Goal: Information Seeking & Learning: Compare options

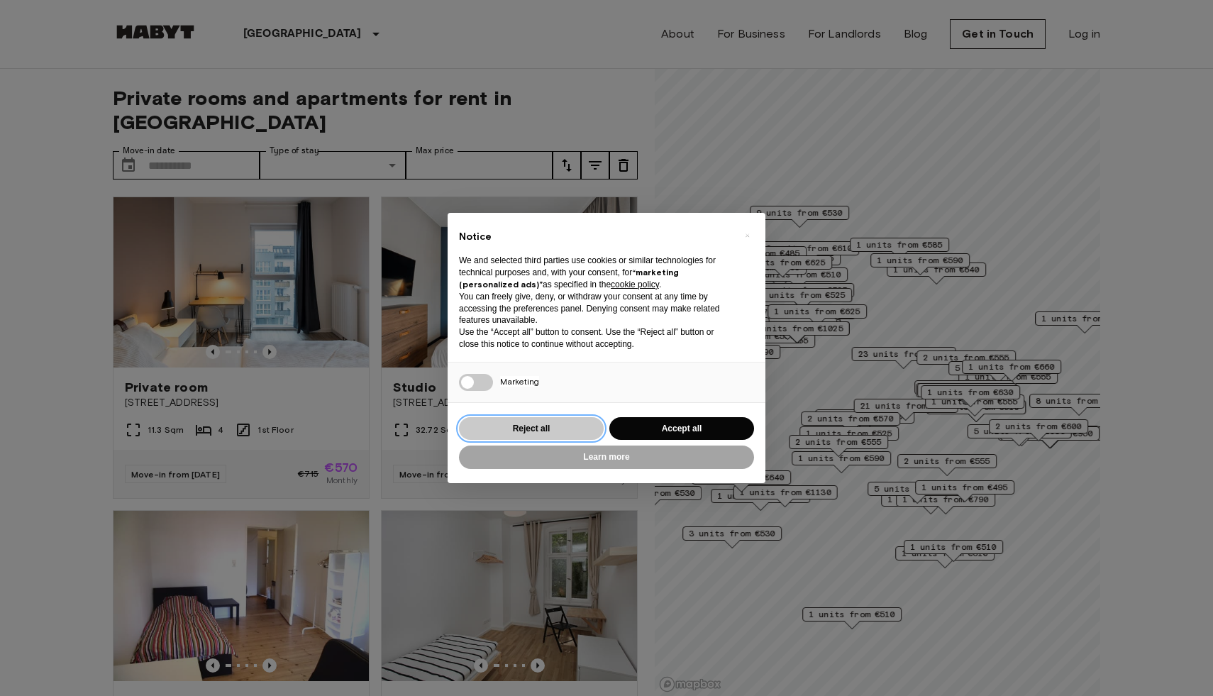
click at [587, 431] on button "Reject all" at bounding box center [531, 428] width 145 height 23
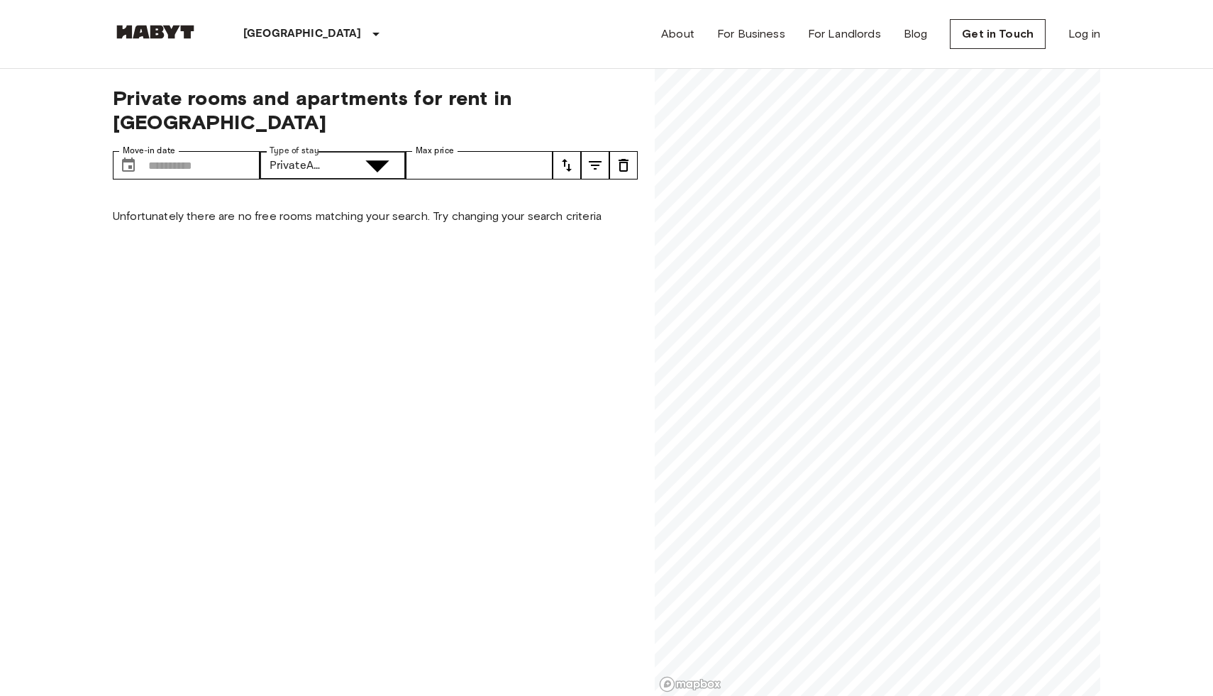
type input "**********"
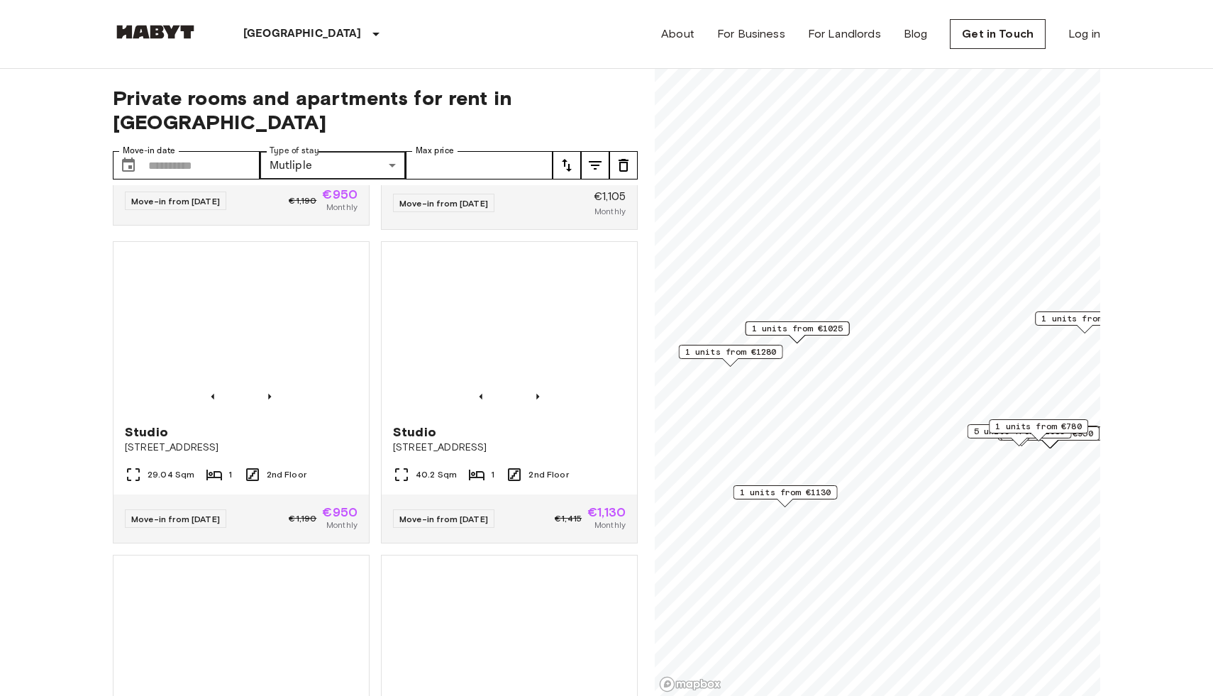
scroll to position [2465, 0]
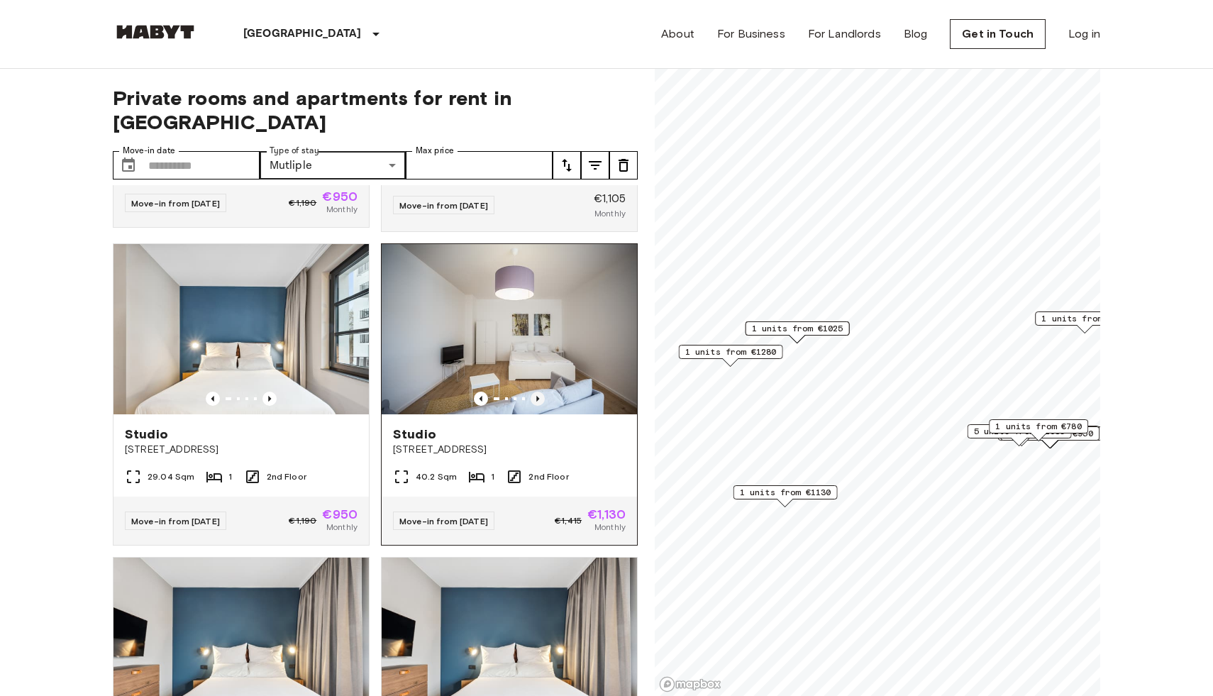
click at [536, 391] on icon "Previous image" at bounding box center [537, 398] width 14 height 14
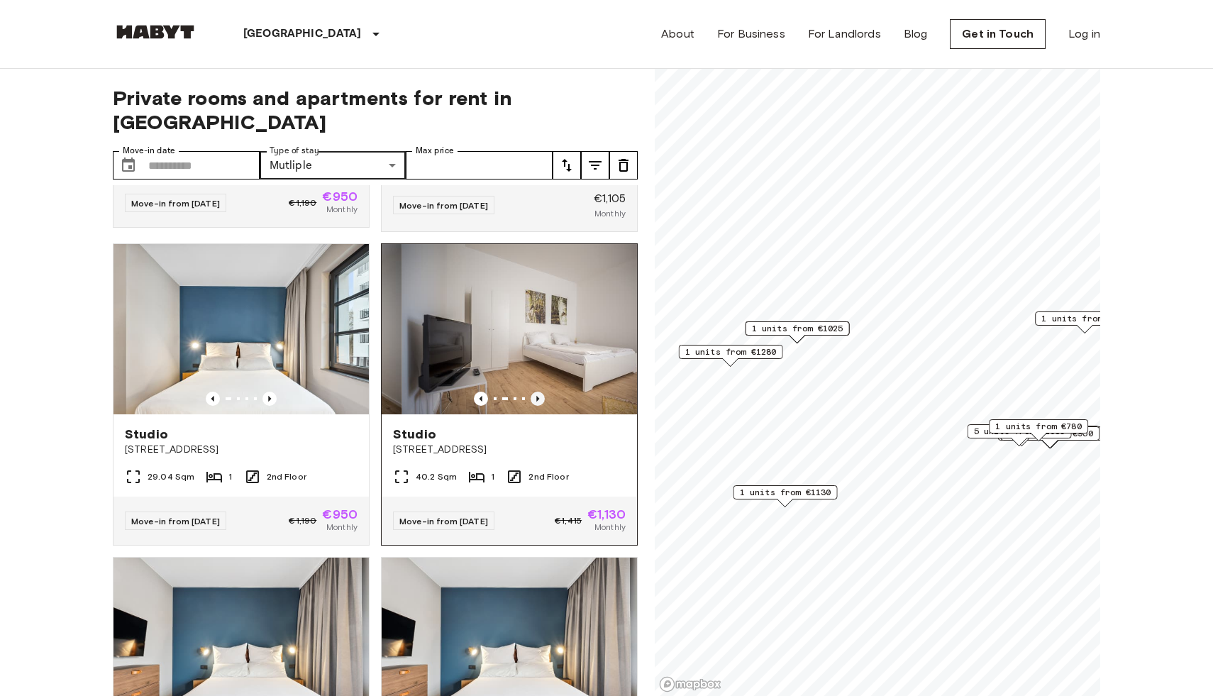
click at [536, 391] on icon "Previous image" at bounding box center [537, 398] width 14 height 14
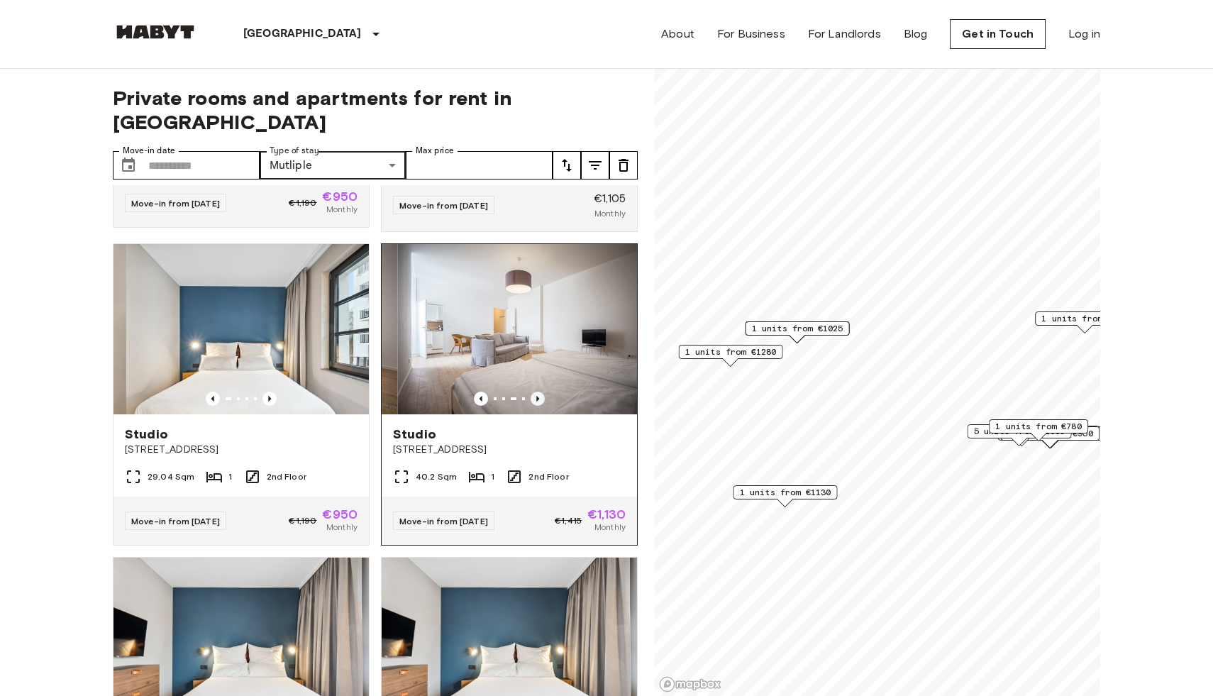
click at [536, 391] on icon "Previous image" at bounding box center [537, 398] width 14 height 14
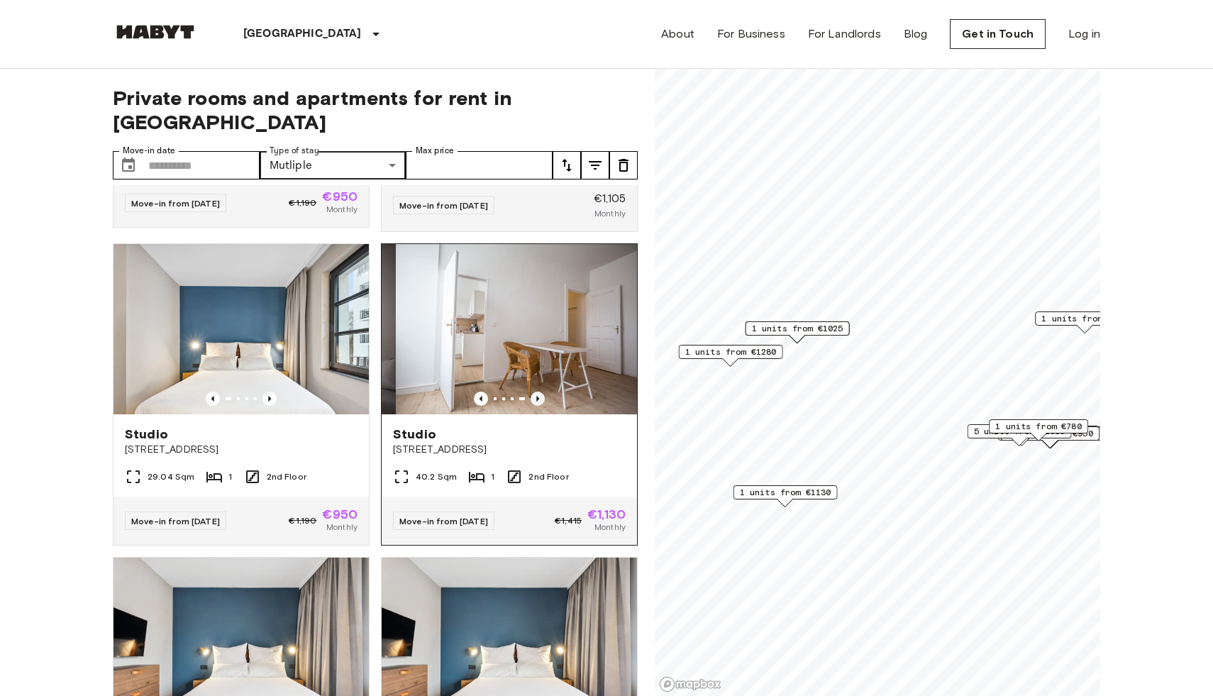
click at [536, 391] on icon "Previous image" at bounding box center [537, 398] width 14 height 14
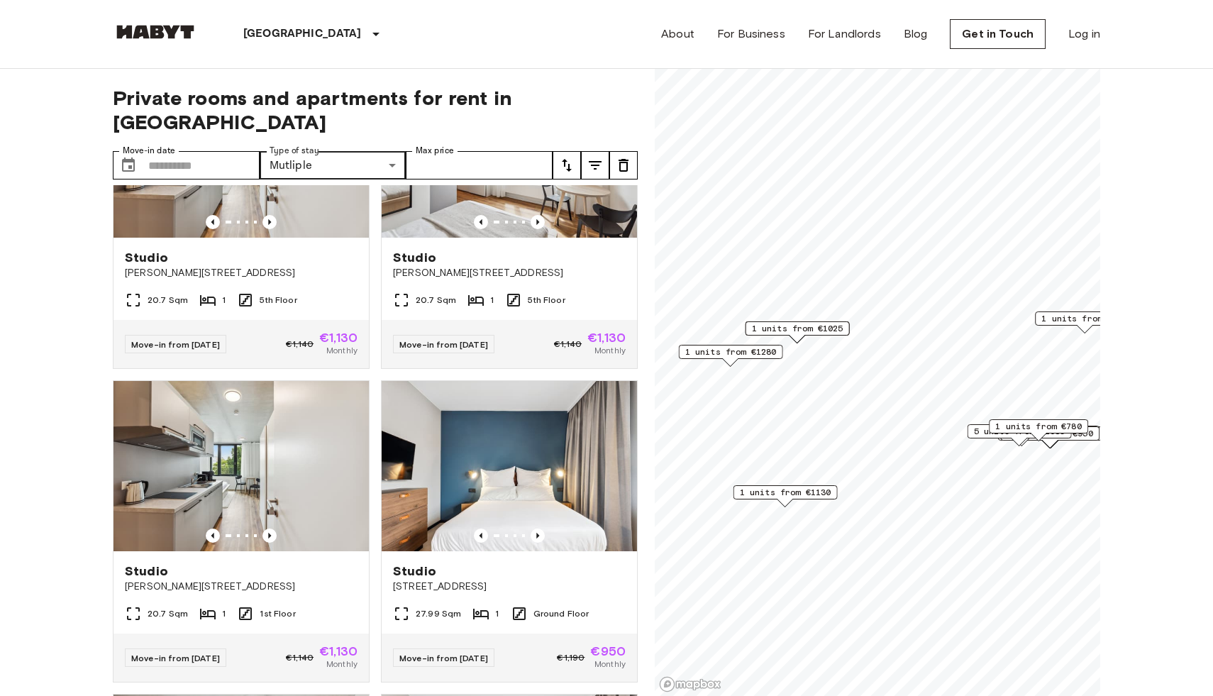
scroll to position [4523, 0]
click at [566, 157] on icon "tune" at bounding box center [566, 165] width 17 height 17
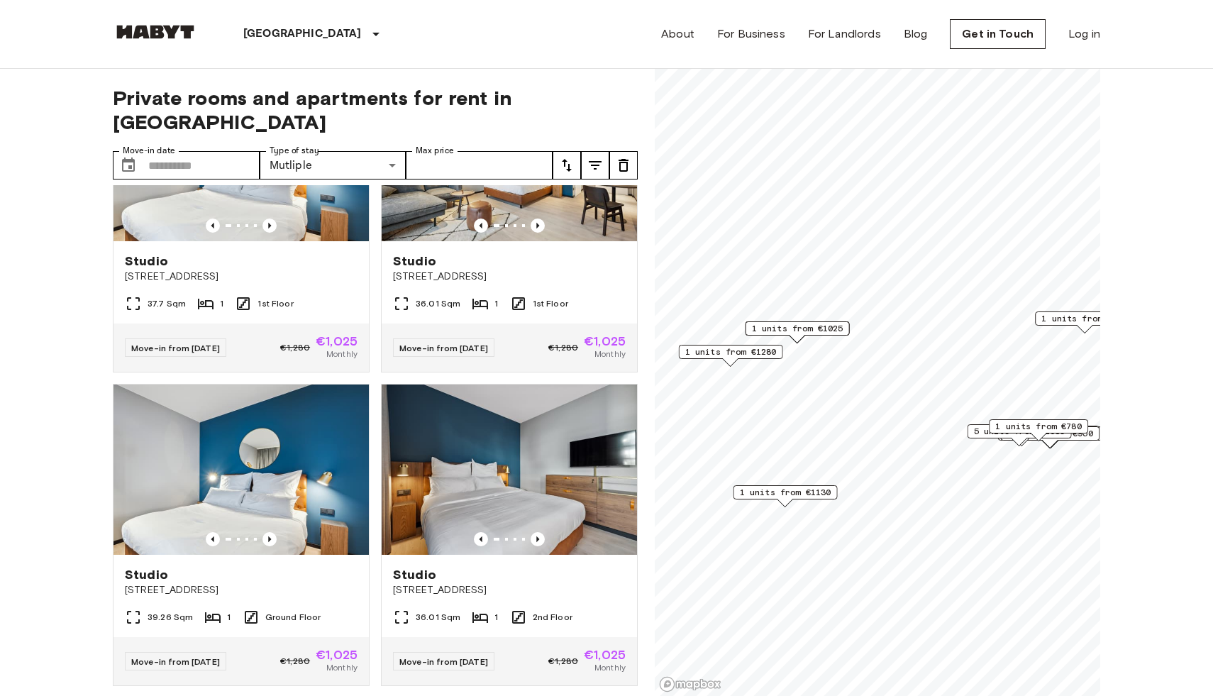
scroll to position [448, 0]
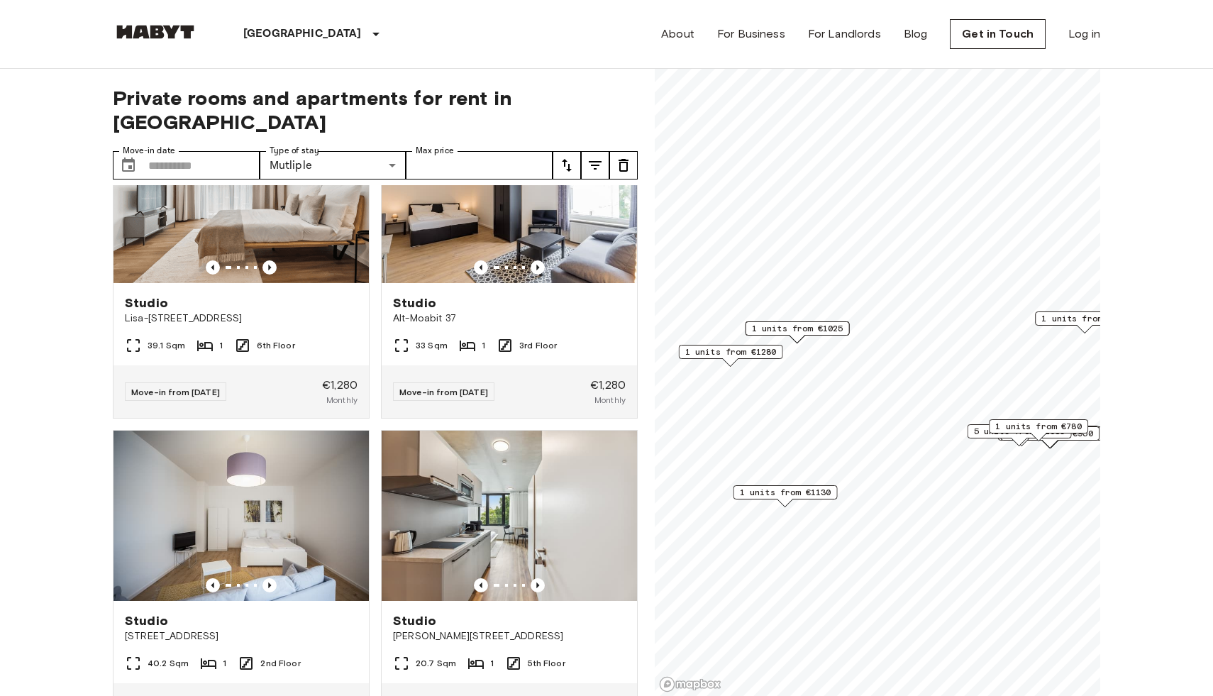
scroll to position [0, 0]
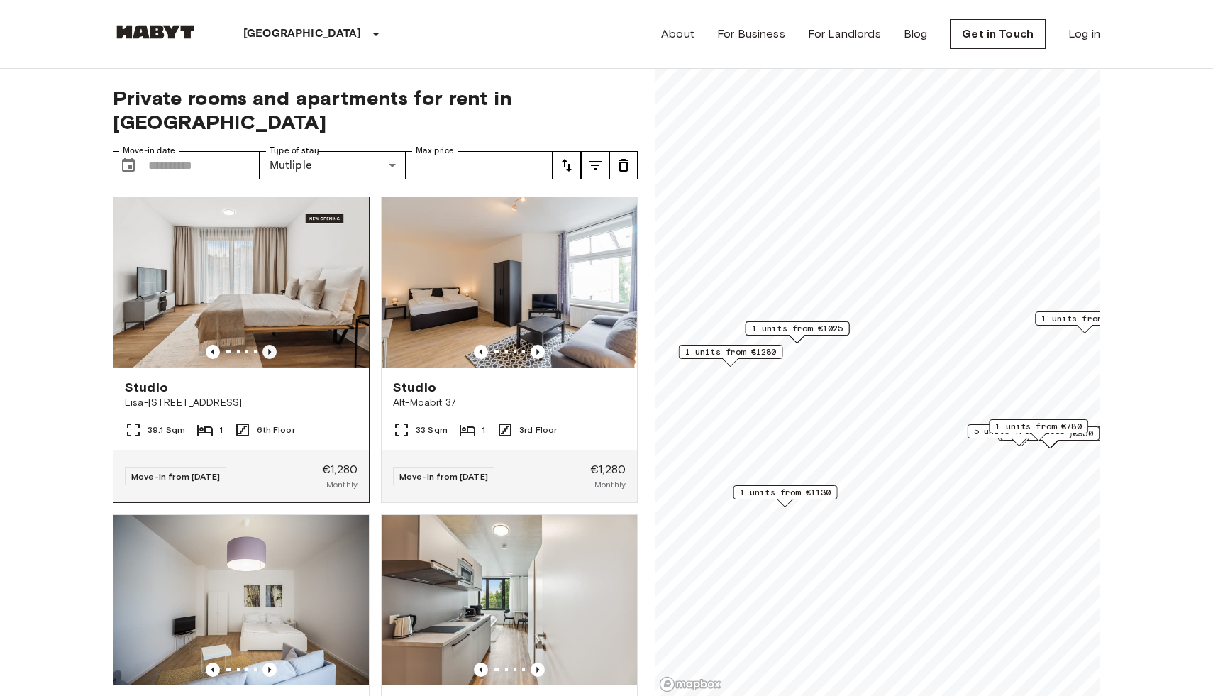
click at [267, 345] on icon "Previous image" at bounding box center [269, 352] width 14 height 14
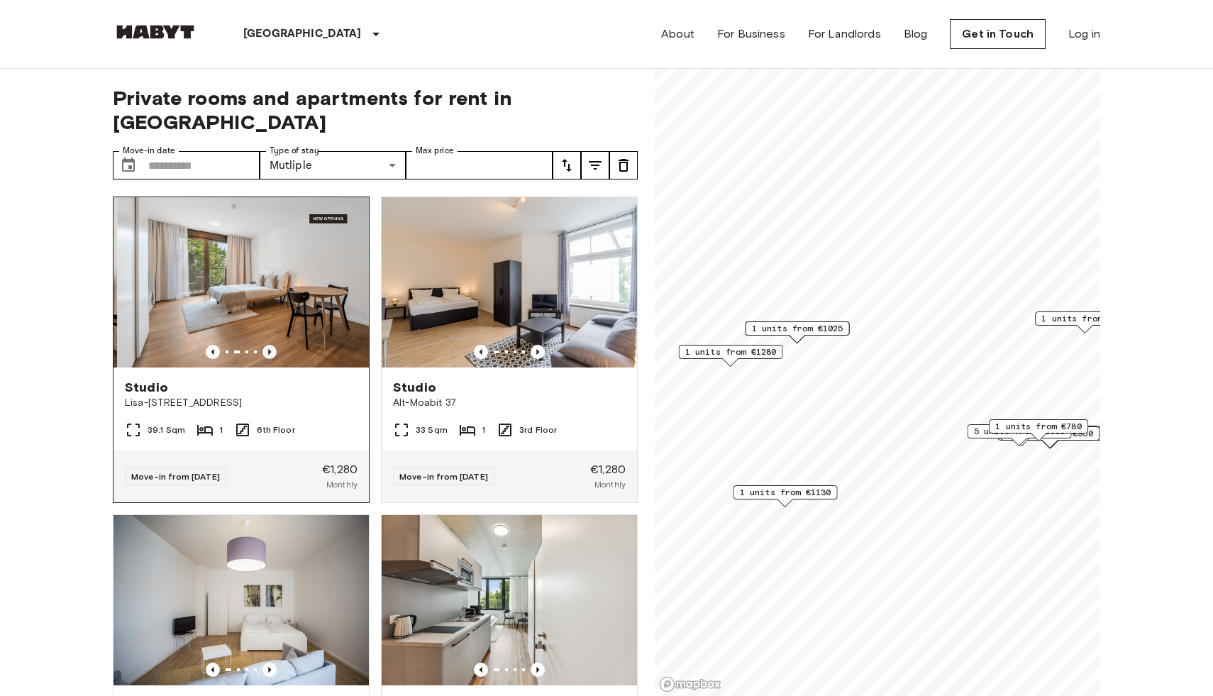
click at [267, 345] on icon "Previous image" at bounding box center [269, 352] width 14 height 14
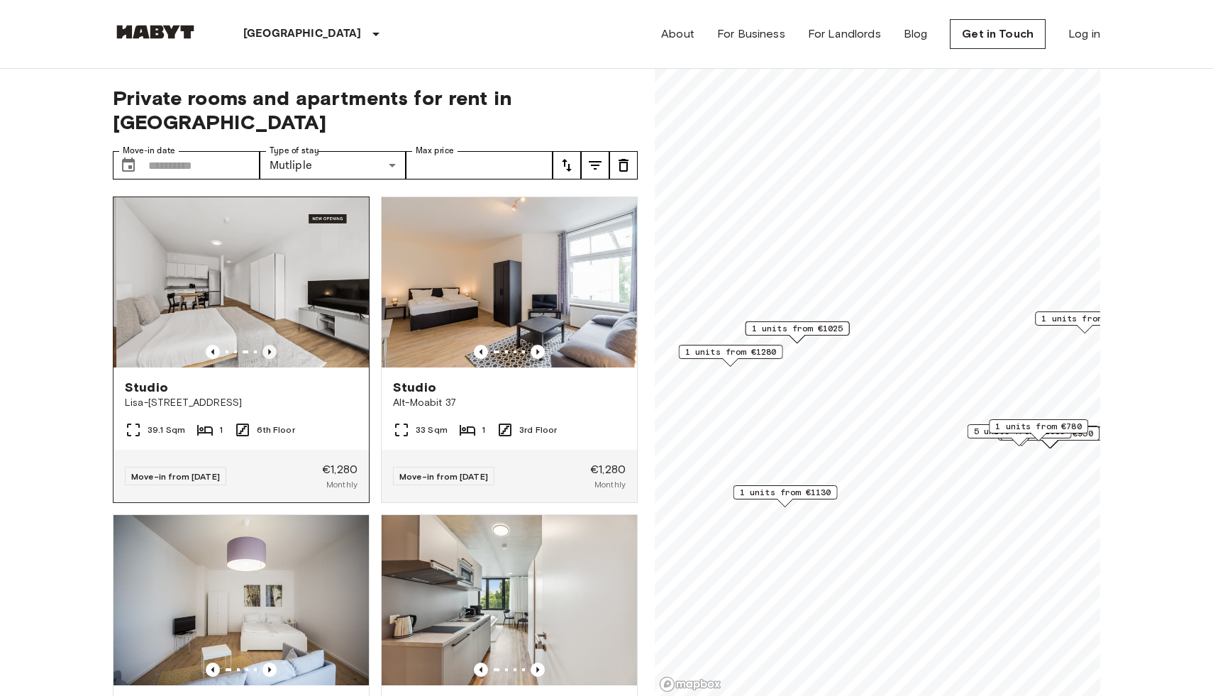
click at [267, 345] on icon "Previous image" at bounding box center [269, 352] width 14 height 14
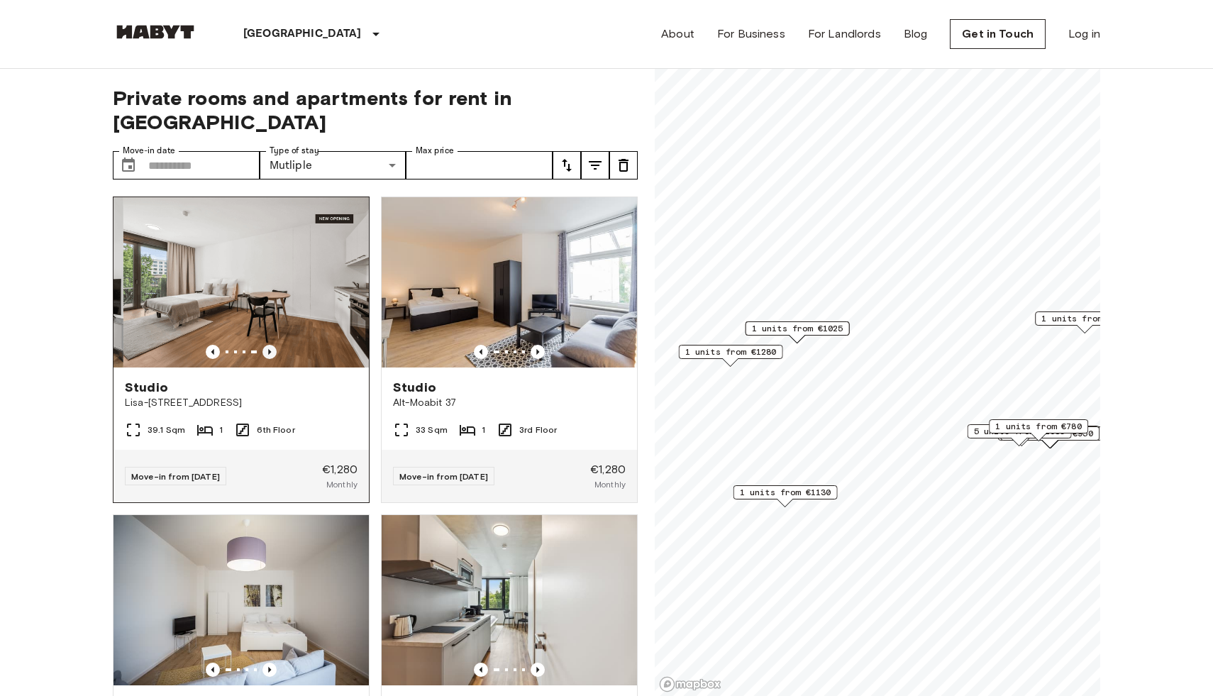
click at [267, 345] on icon "Previous image" at bounding box center [269, 352] width 14 height 14
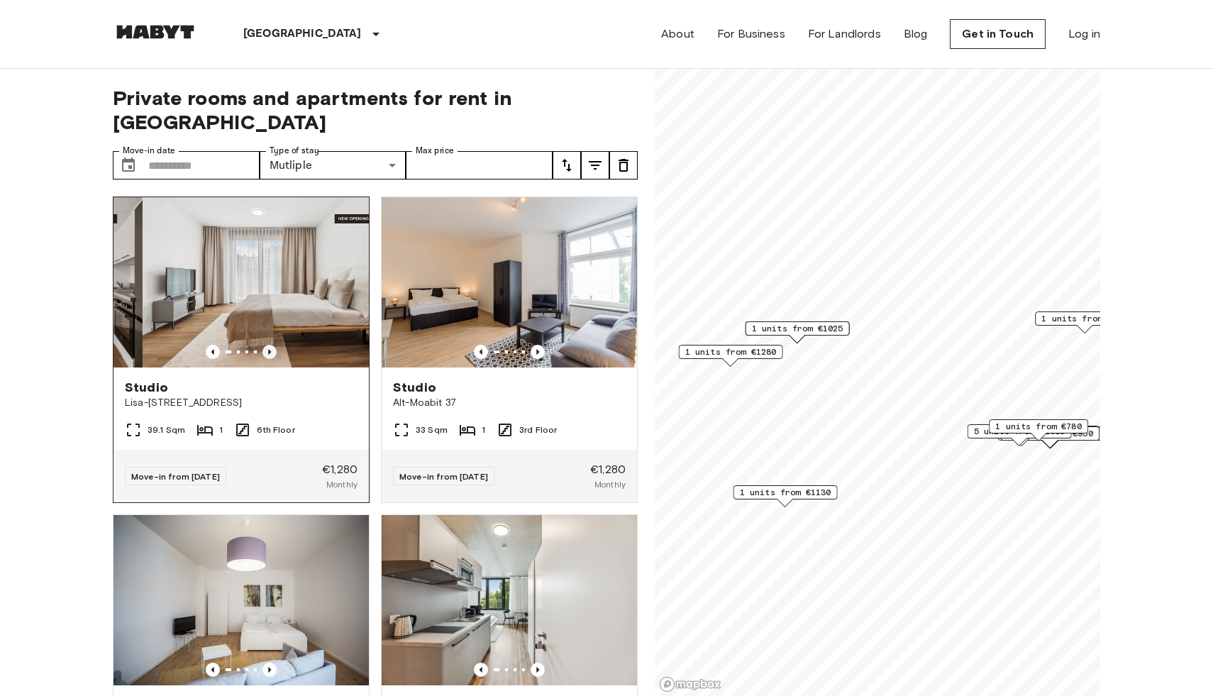
click at [267, 345] on icon "Previous image" at bounding box center [269, 352] width 14 height 14
